Goal: Find specific page/section

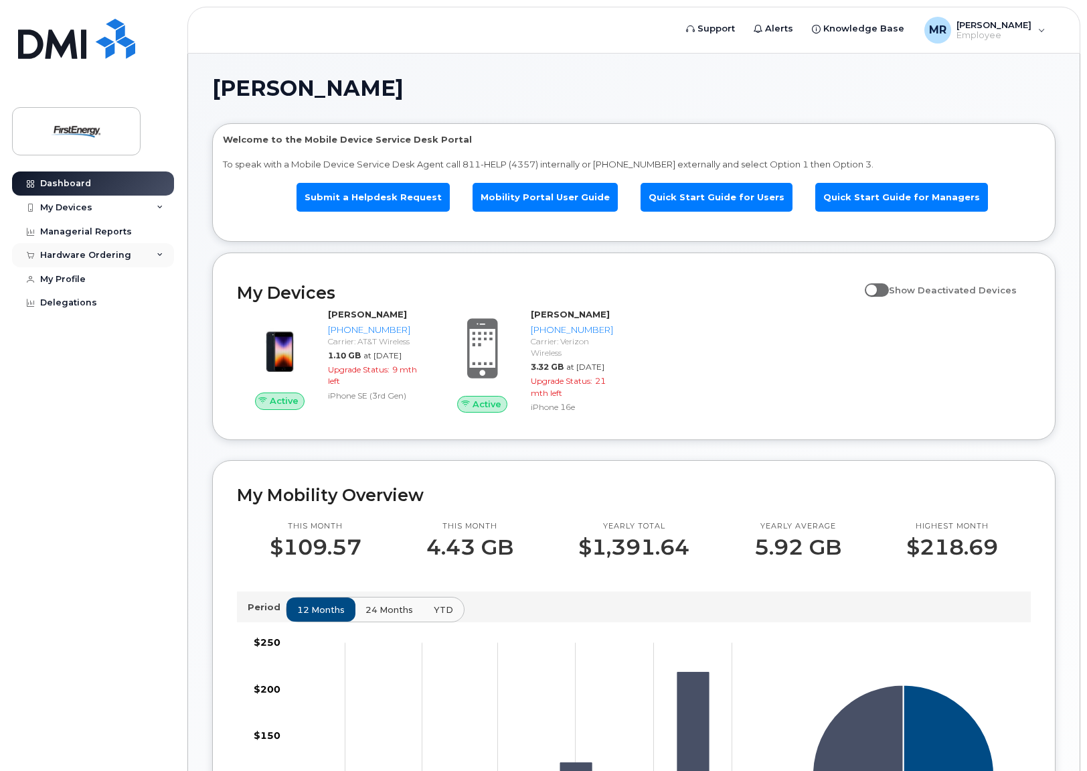
click at [90, 254] on div "Hardware Ordering" at bounding box center [85, 255] width 91 height 11
click at [155, 204] on div "My Devices" at bounding box center [93, 208] width 162 height 24
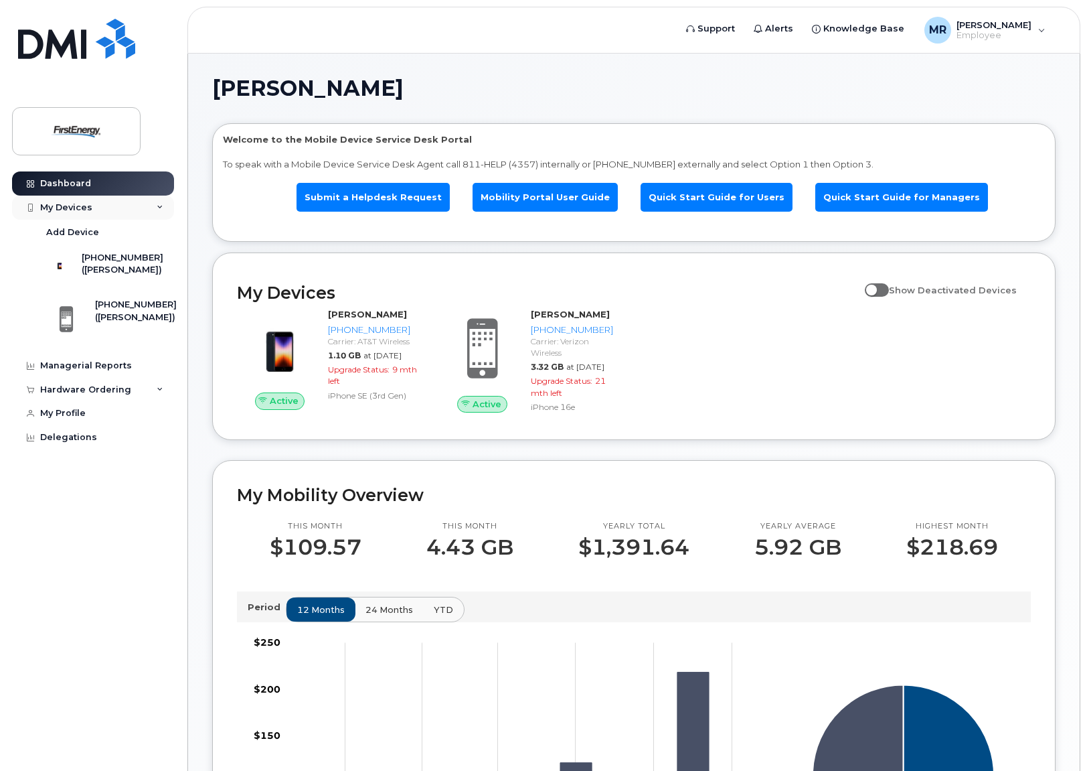
click at [83, 204] on div "My Devices" at bounding box center [66, 207] width 52 height 11
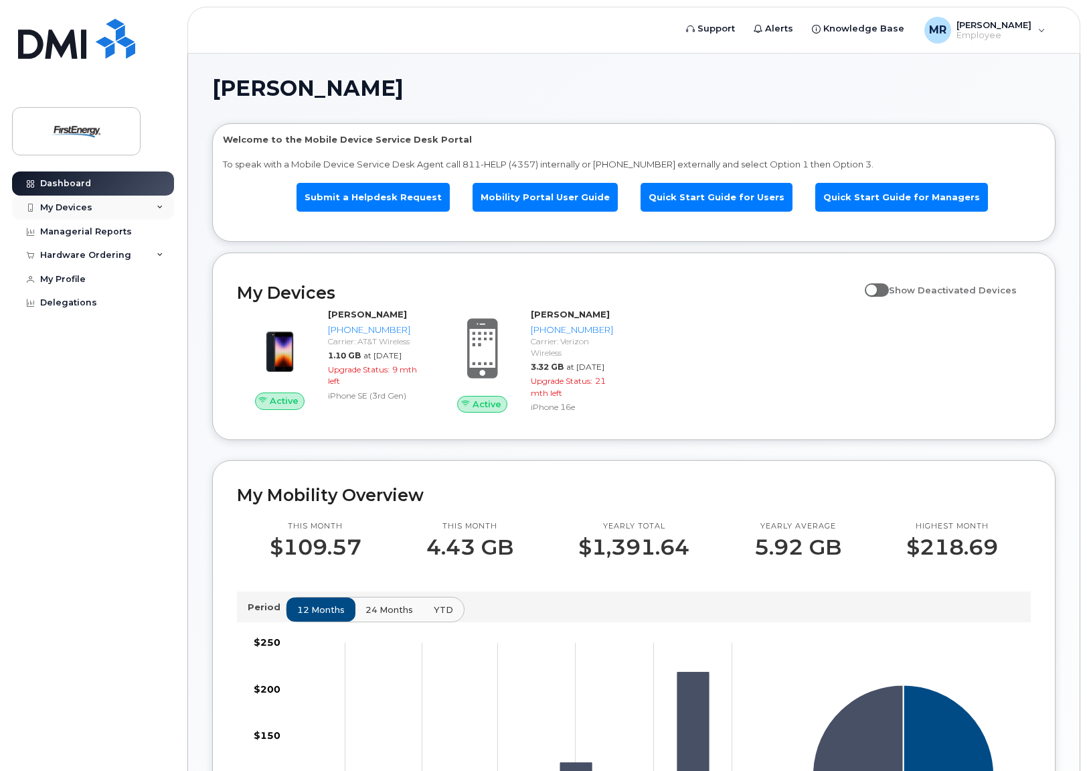
click at [83, 204] on div "My Devices" at bounding box center [66, 207] width 52 height 11
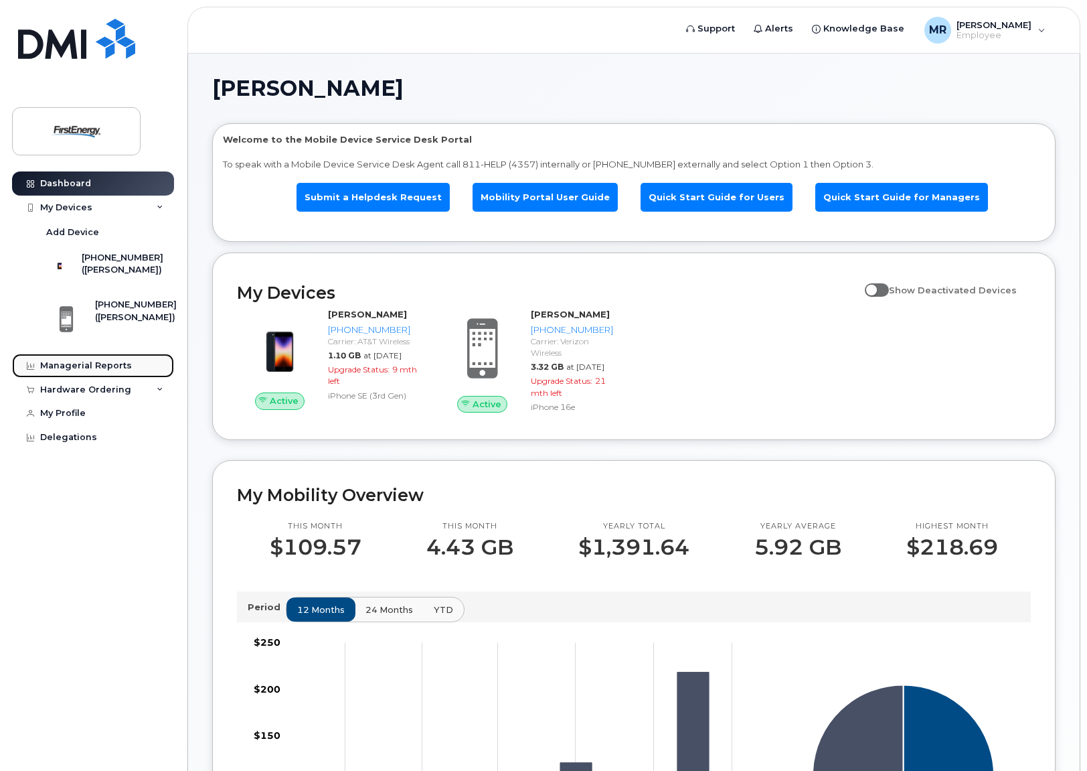
click at [127, 367] on link "Managerial Reports" at bounding box center [93, 366] width 162 height 24
click at [88, 371] on div "Managerial Reports" at bounding box center [86, 365] width 92 height 11
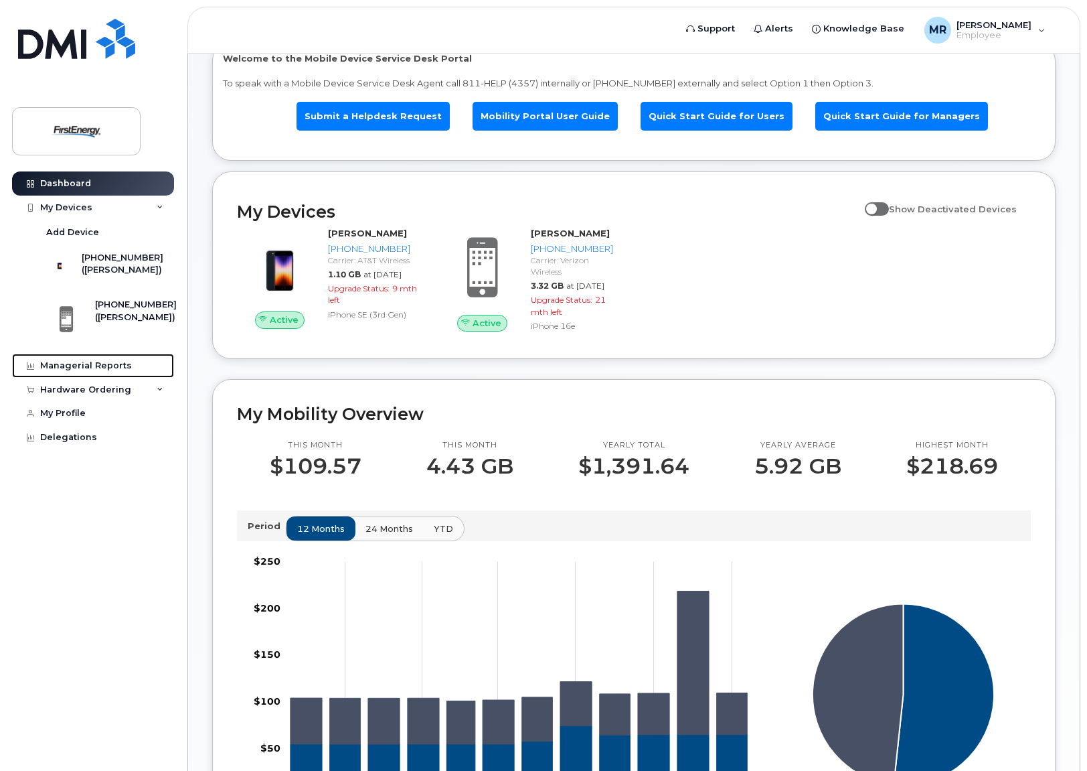
scroll to position [36, 0]
